Goal: Entertainment & Leisure: Consume media (video, audio)

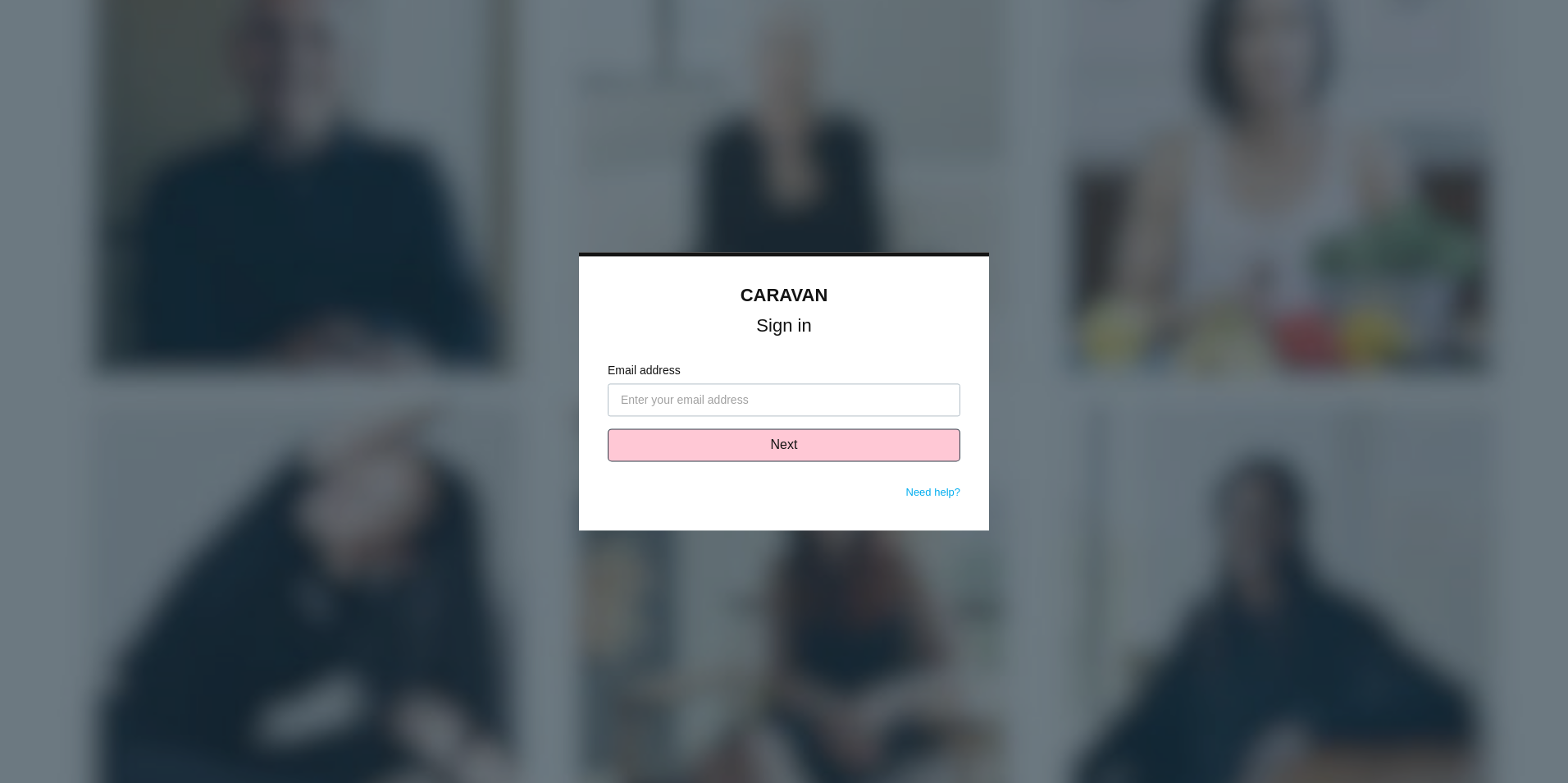
click at [828, 401] on input "Email address" at bounding box center [784, 401] width 352 height 33
type input "[EMAIL_ADDRESS][DOMAIN_NAME]"
click at [760, 437] on button "Next" at bounding box center [784, 446] width 352 height 33
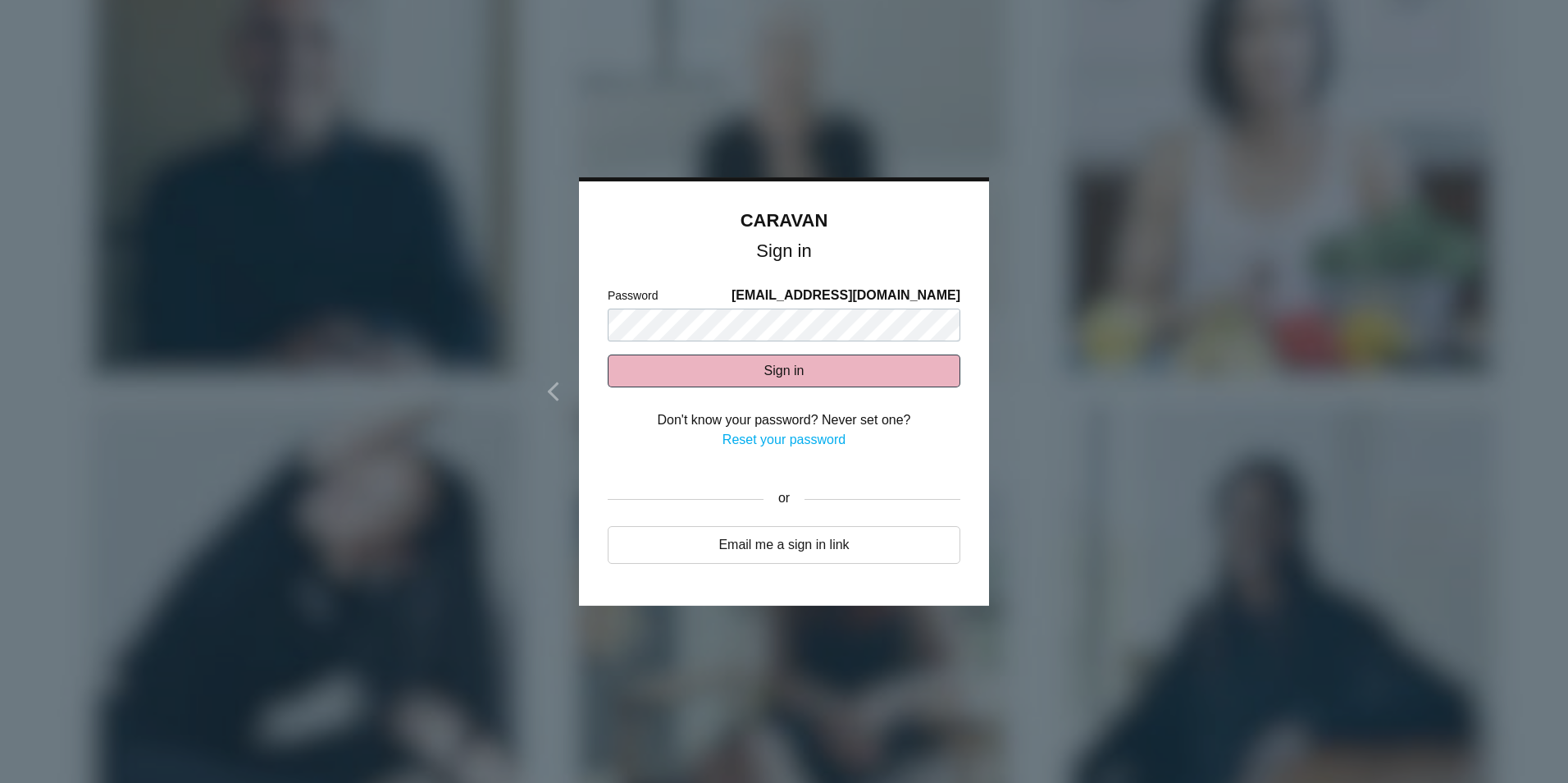
click at [852, 374] on button "Sign in" at bounding box center [784, 371] width 352 height 33
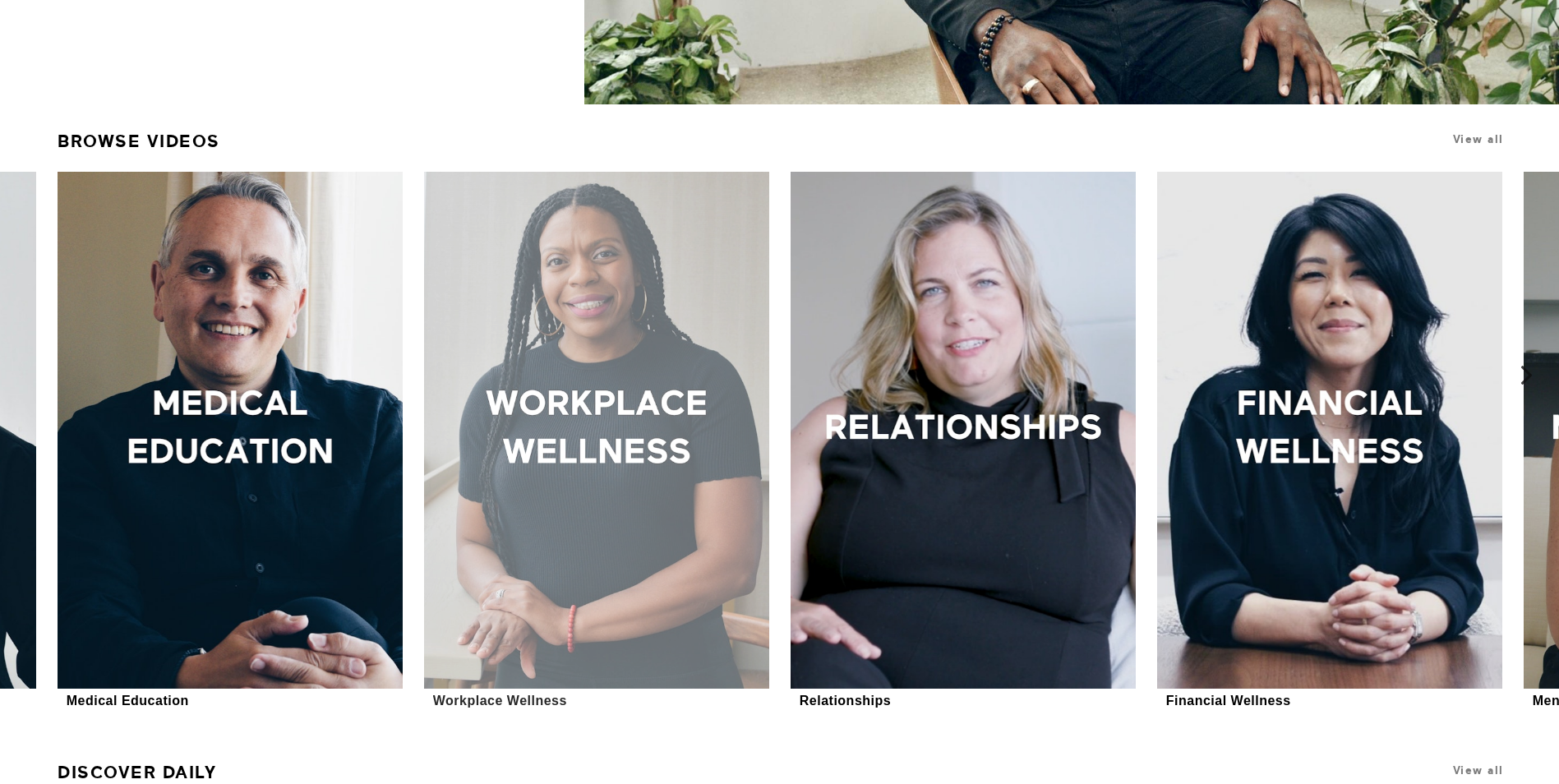
scroll to position [576, 0]
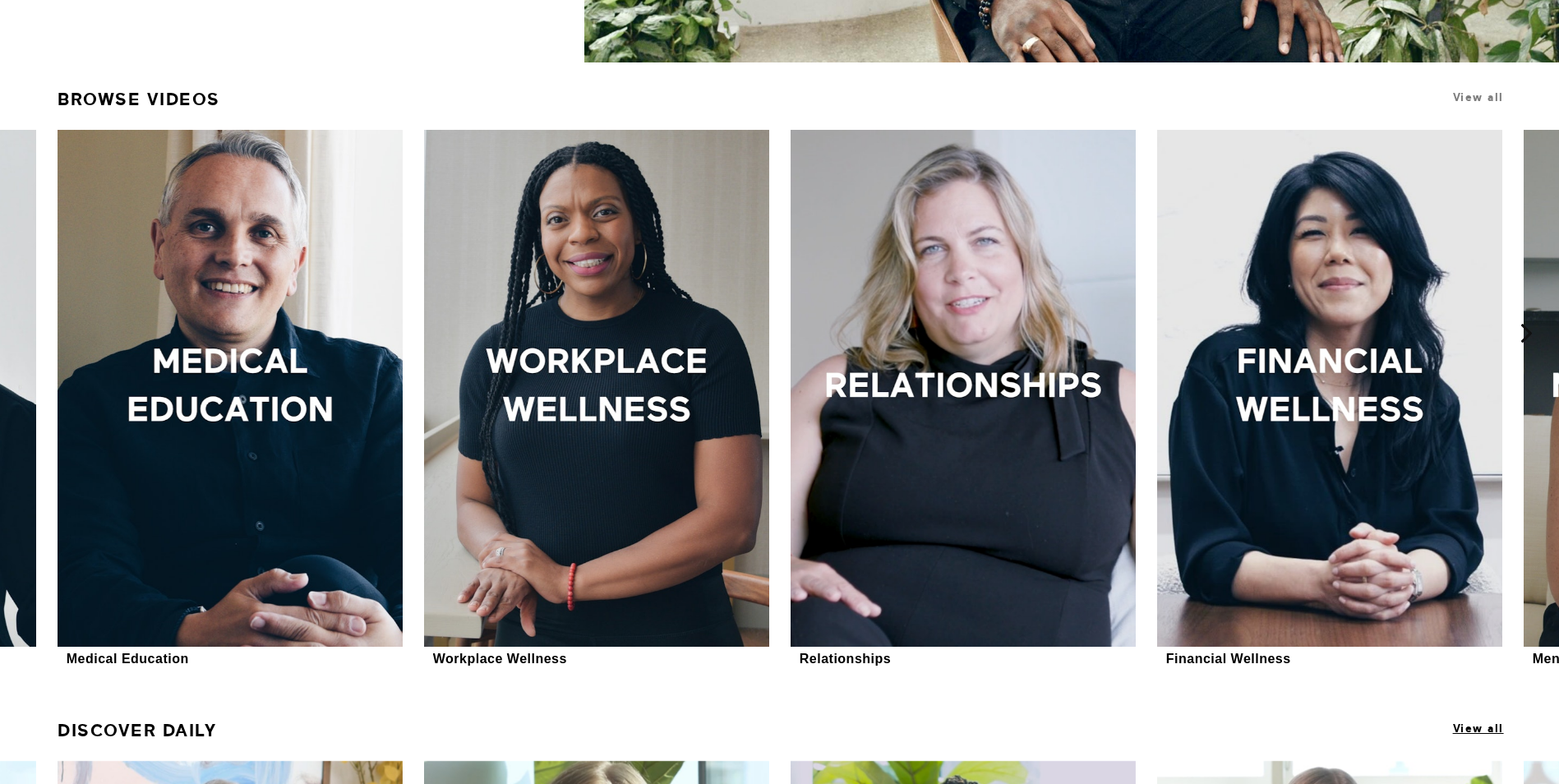
click at [1479, 728] on span "View all" at bounding box center [1478, 728] width 51 height 12
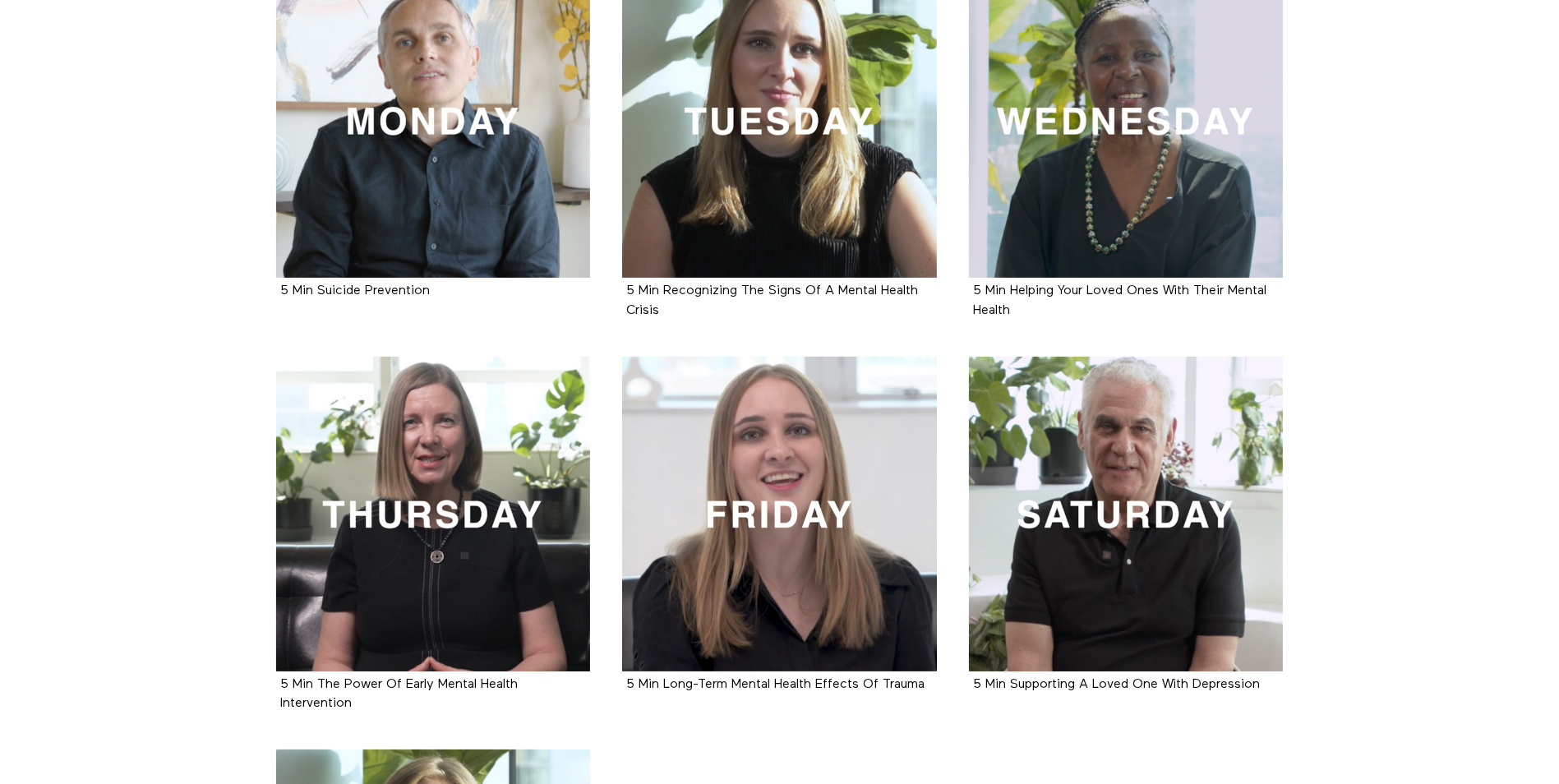
scroll to position [235, 0]
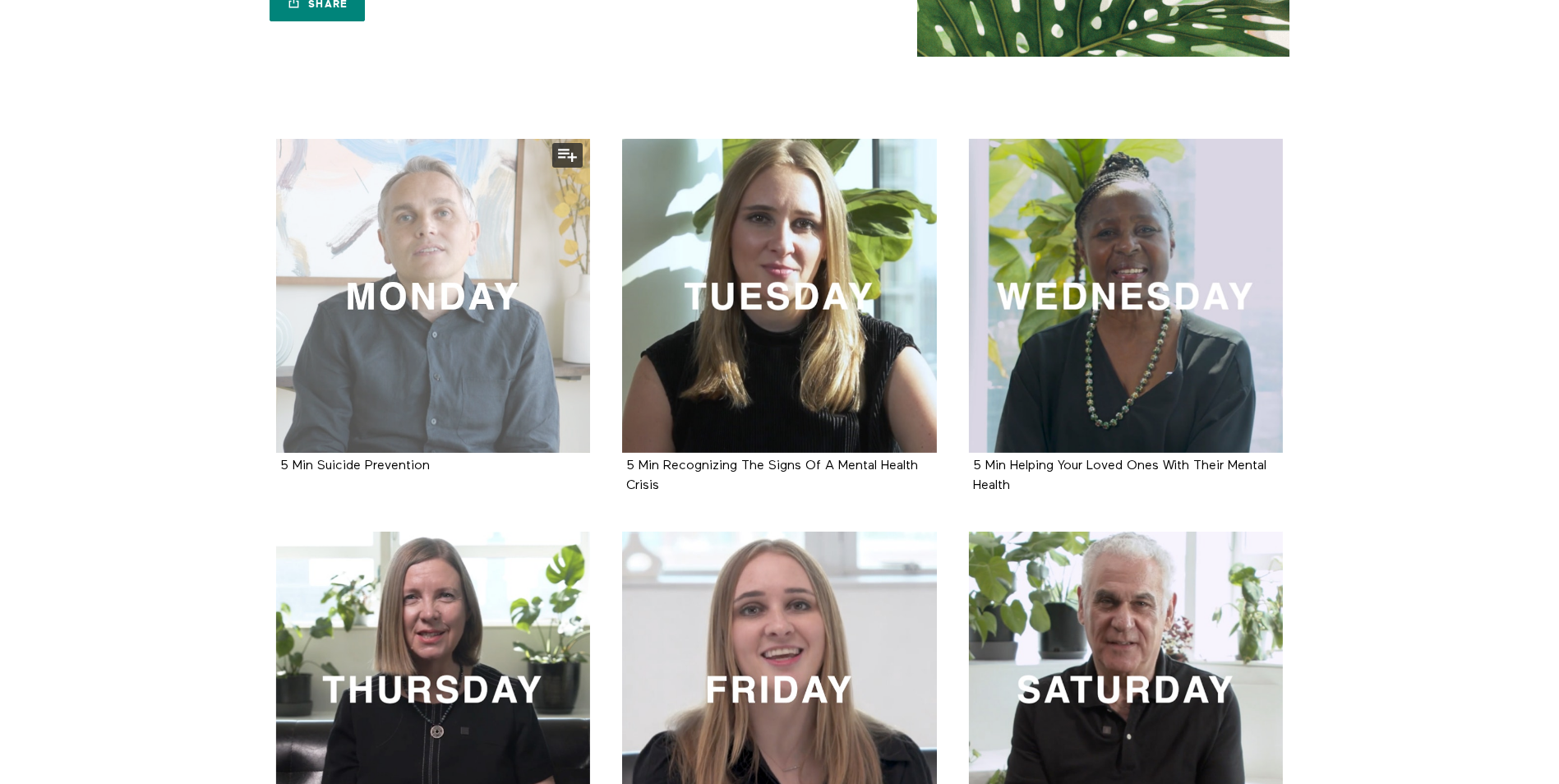
click at [405, 404] on div at bounding box center [433, 296] width 315 height 314
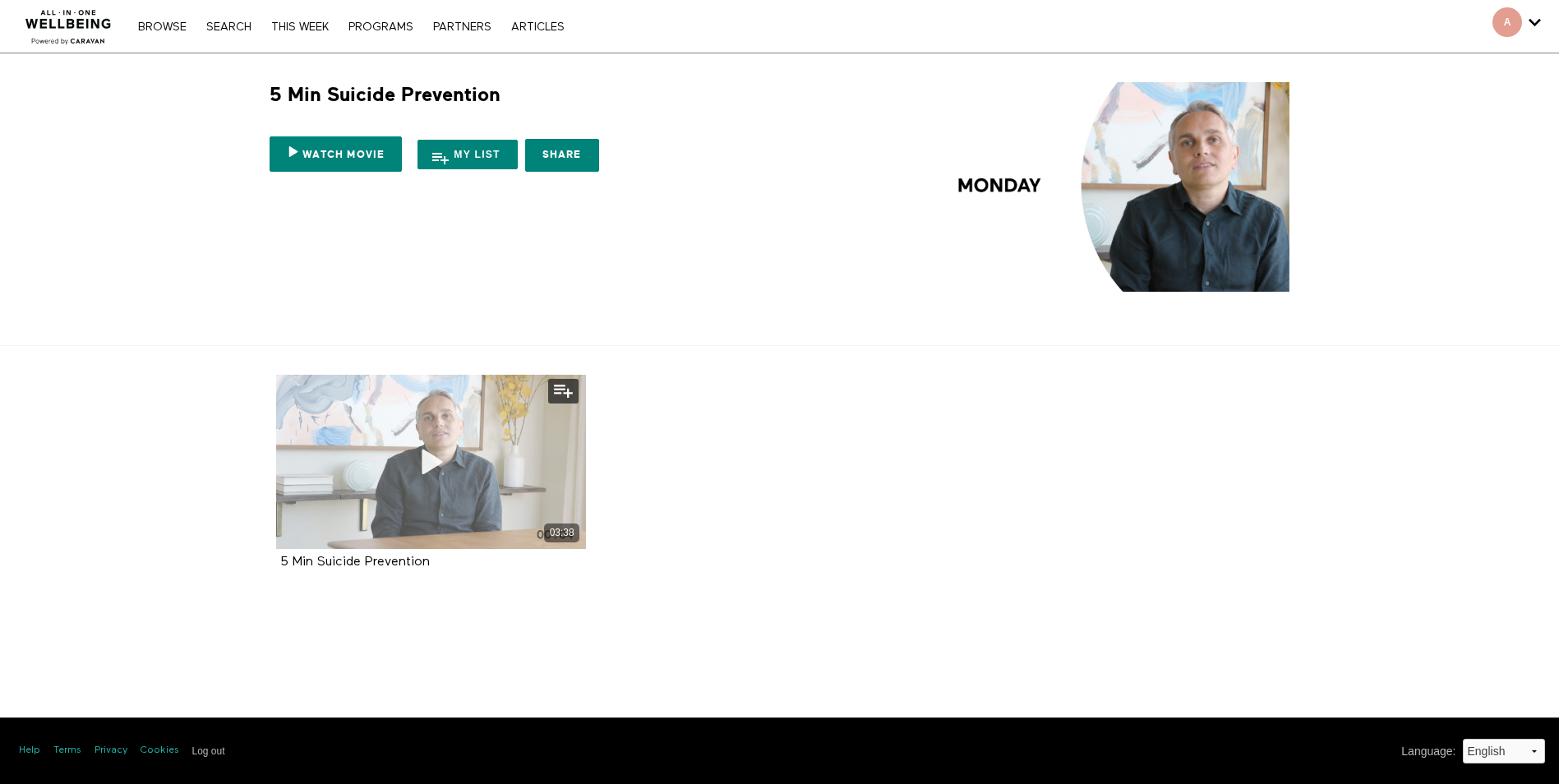
click at [434, 466] on icon at bounding box center [430, 462] width 49 height 29
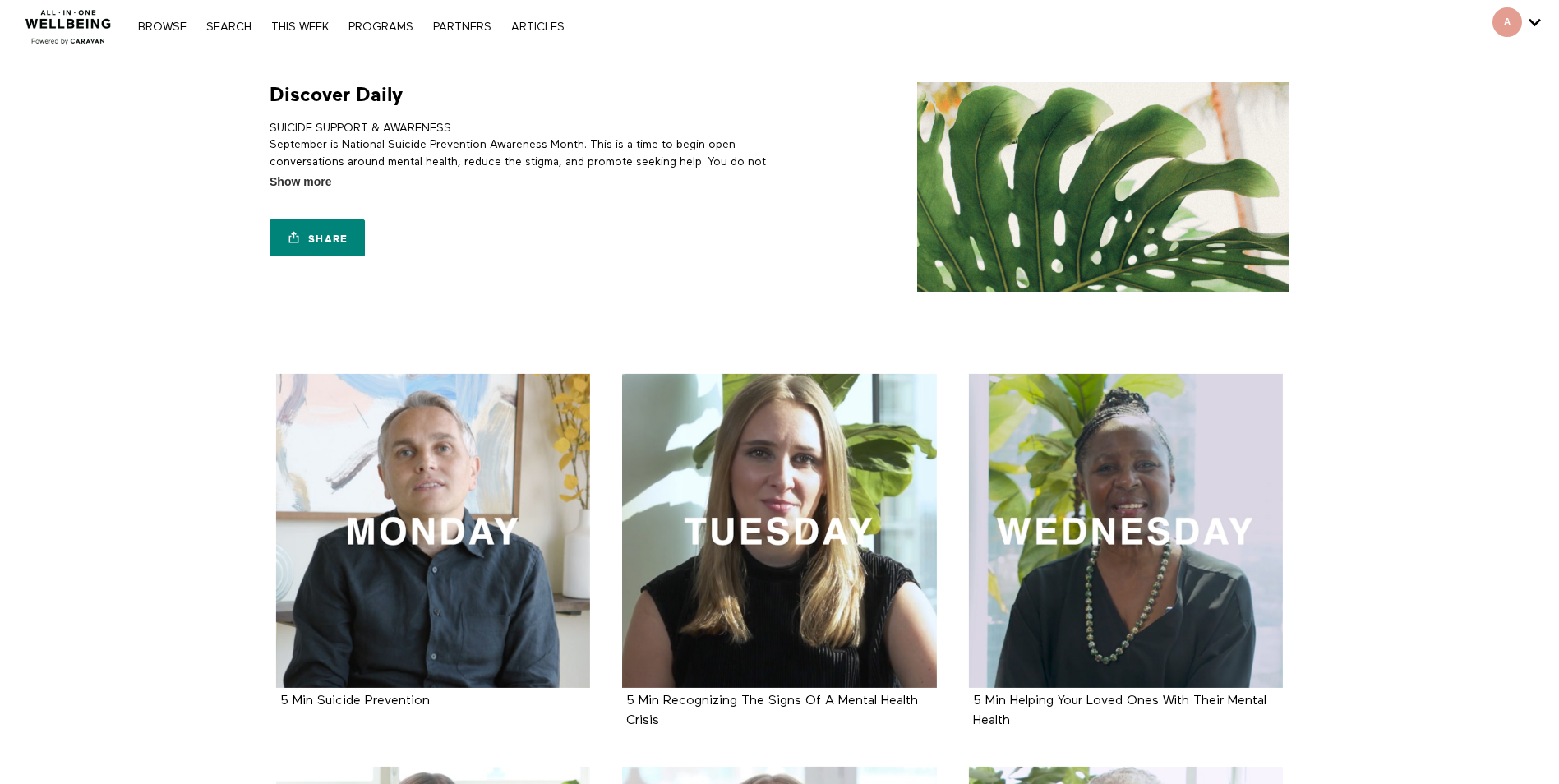
scroll to position [235, 0]
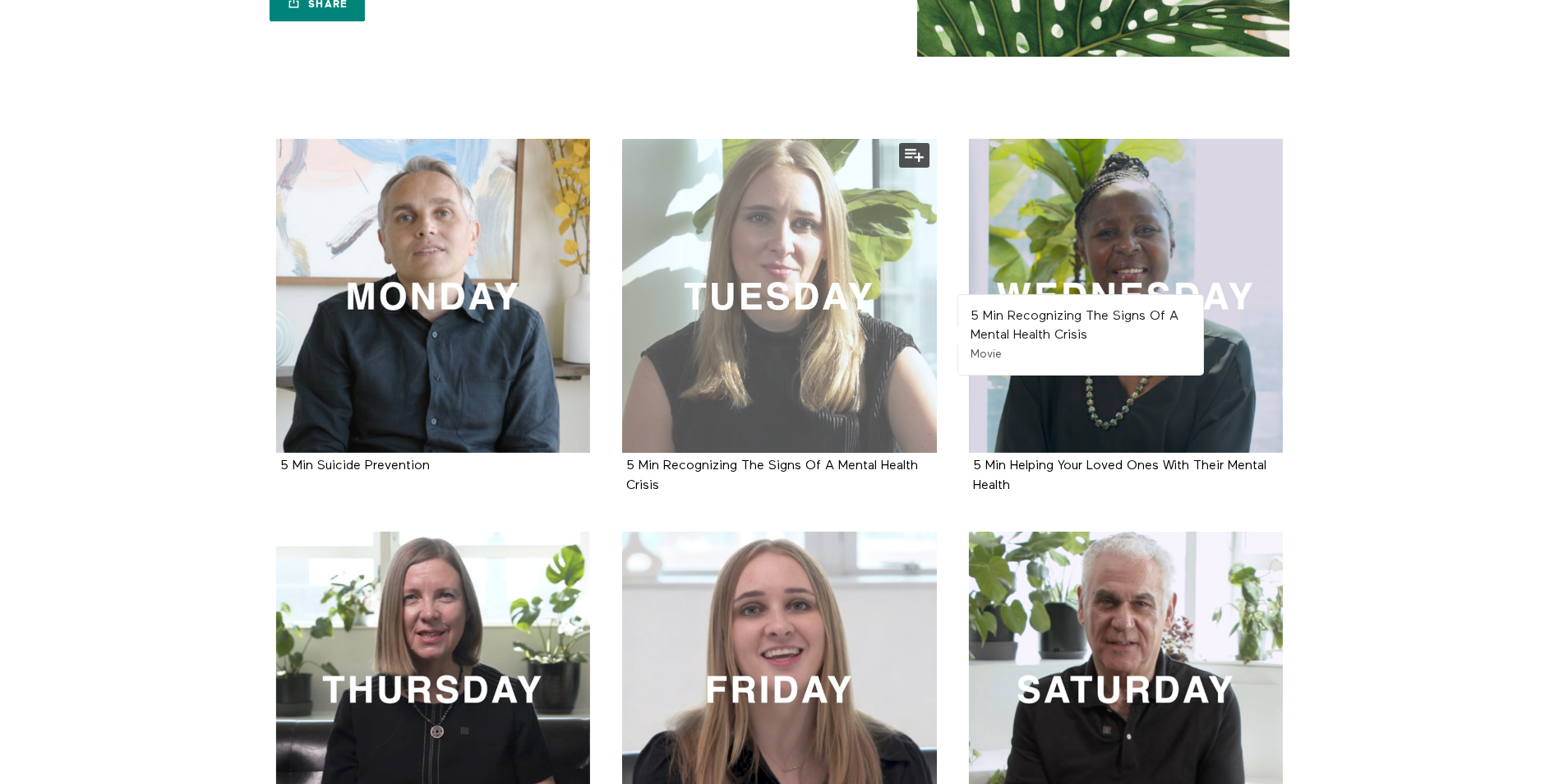
click at [791, 326] on div at bounding box center [779, 296] width 315 height 314
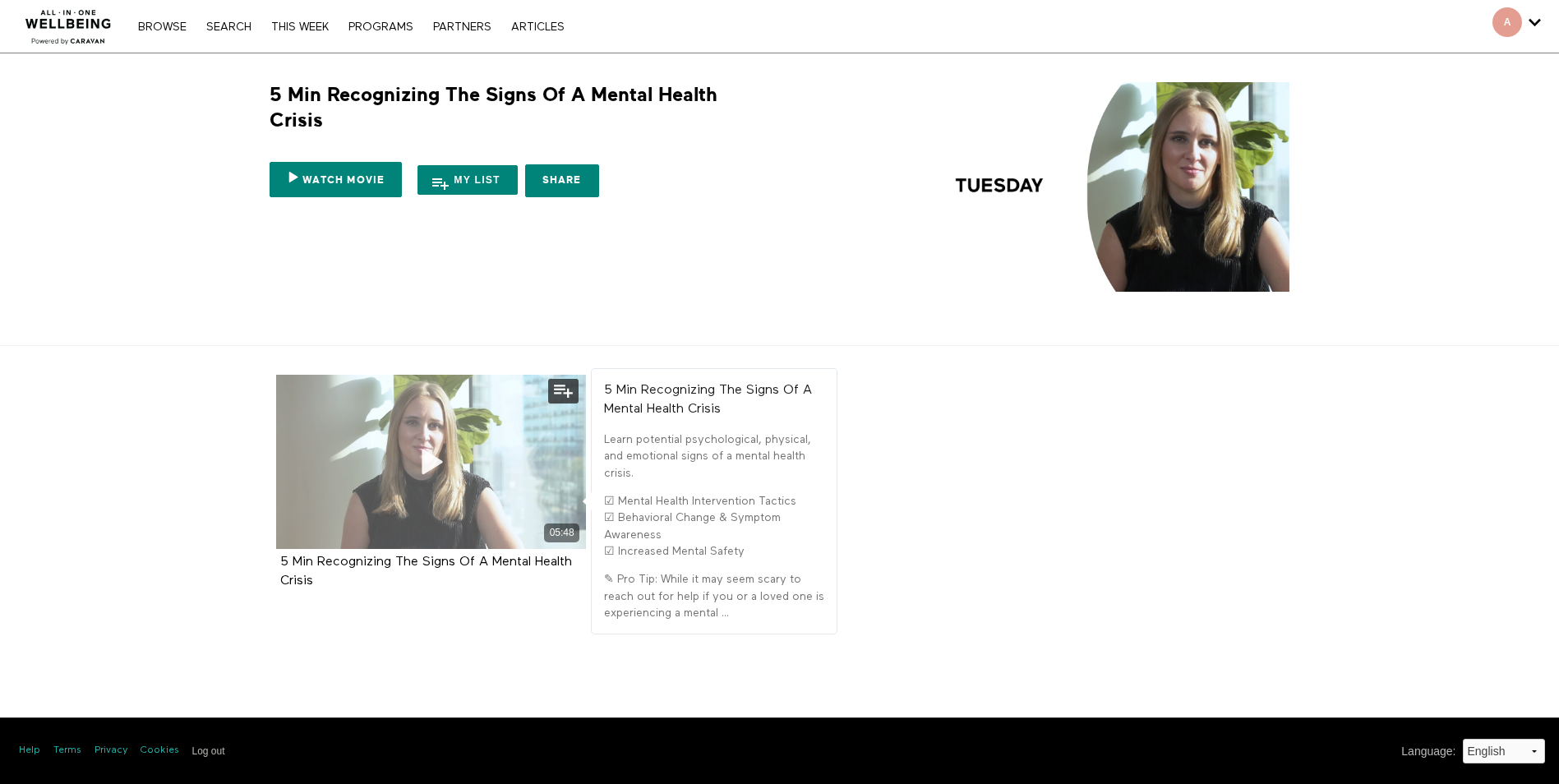
click at [413, 454] on icon at bounding box center [430, 462] width 49 height 29
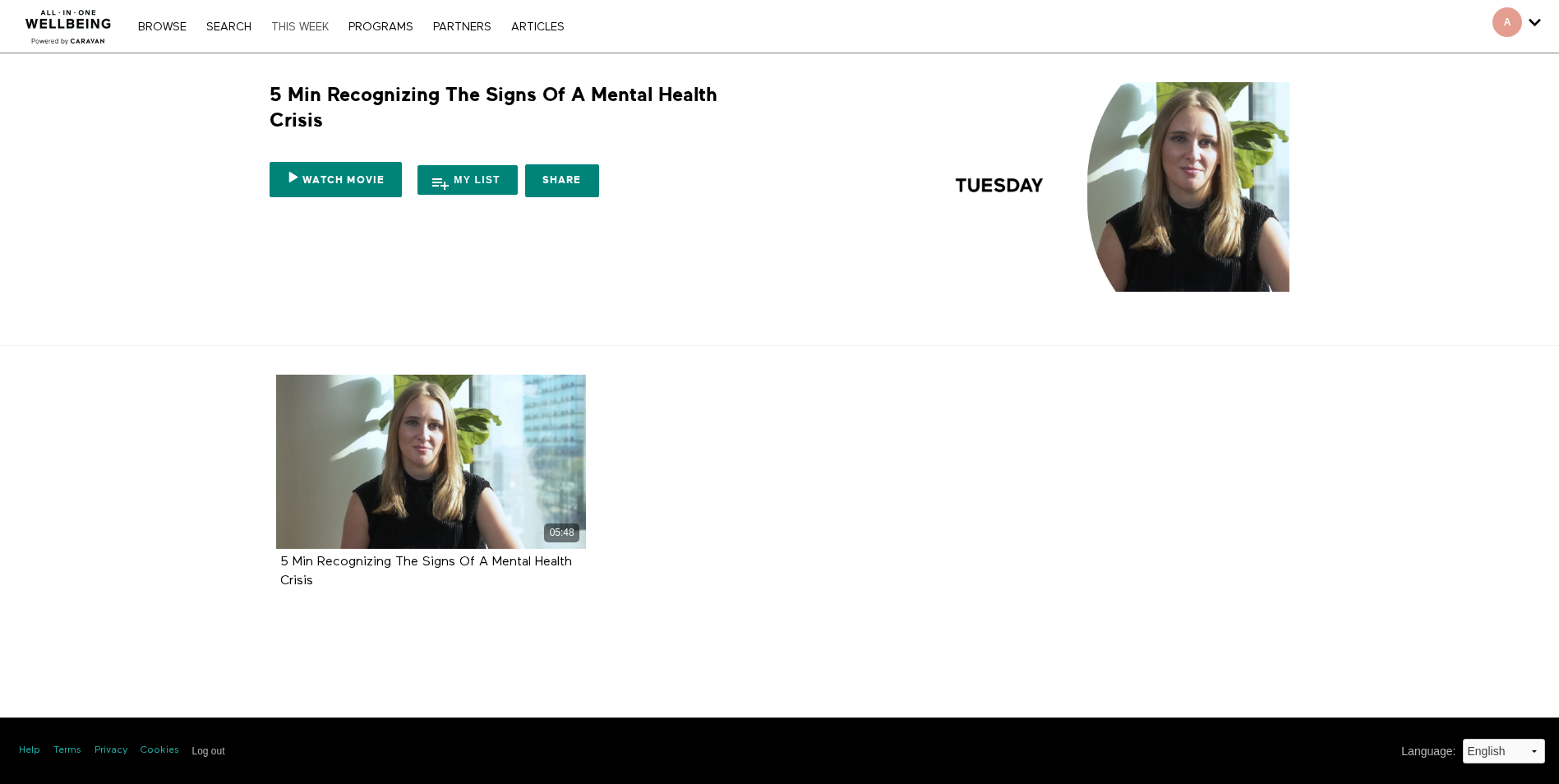
click at [303, 27] on link "THIS WEEK" at bounding box center [300, 26] width 74 height 11
